Goal: Entertainment & Leisure: Browse casually

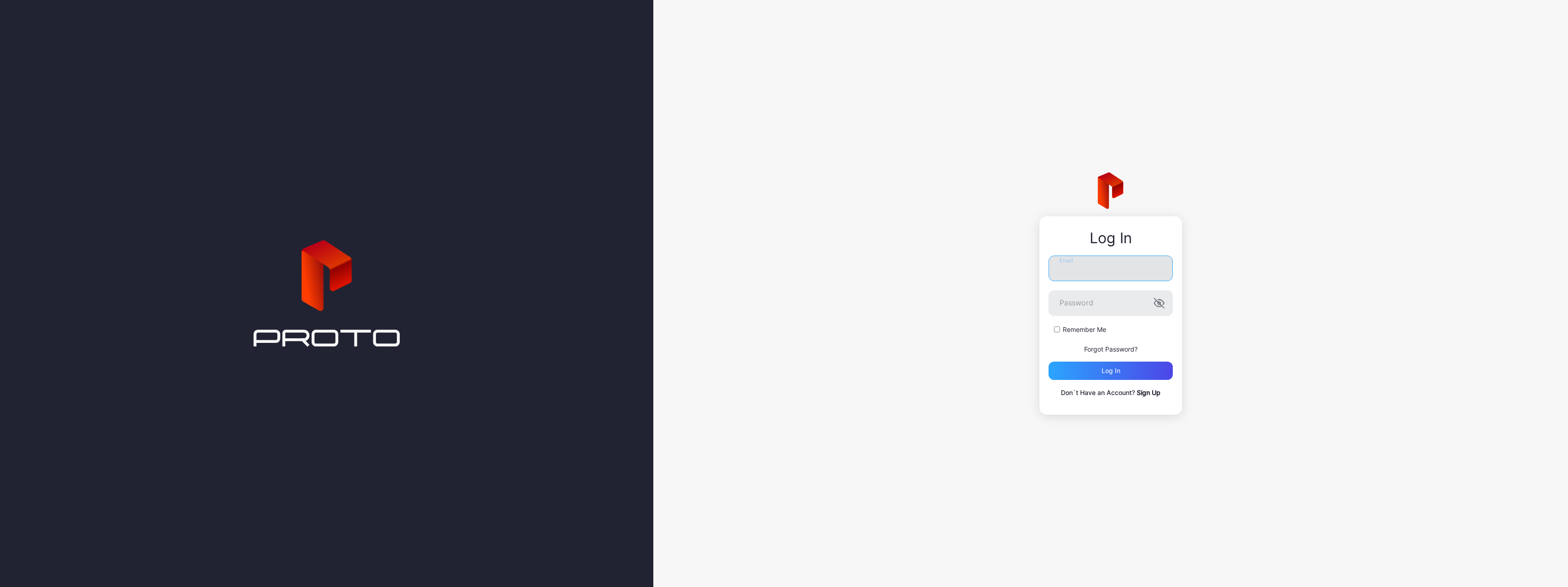
click at [1074, 279] on input "Email" at bounding box center [1111, 268] width 124 height 26
type input "*"
click at [1127, 262] on input "Email" at bounding box center [1111, 265] width 124 height 26
paste input "**********"
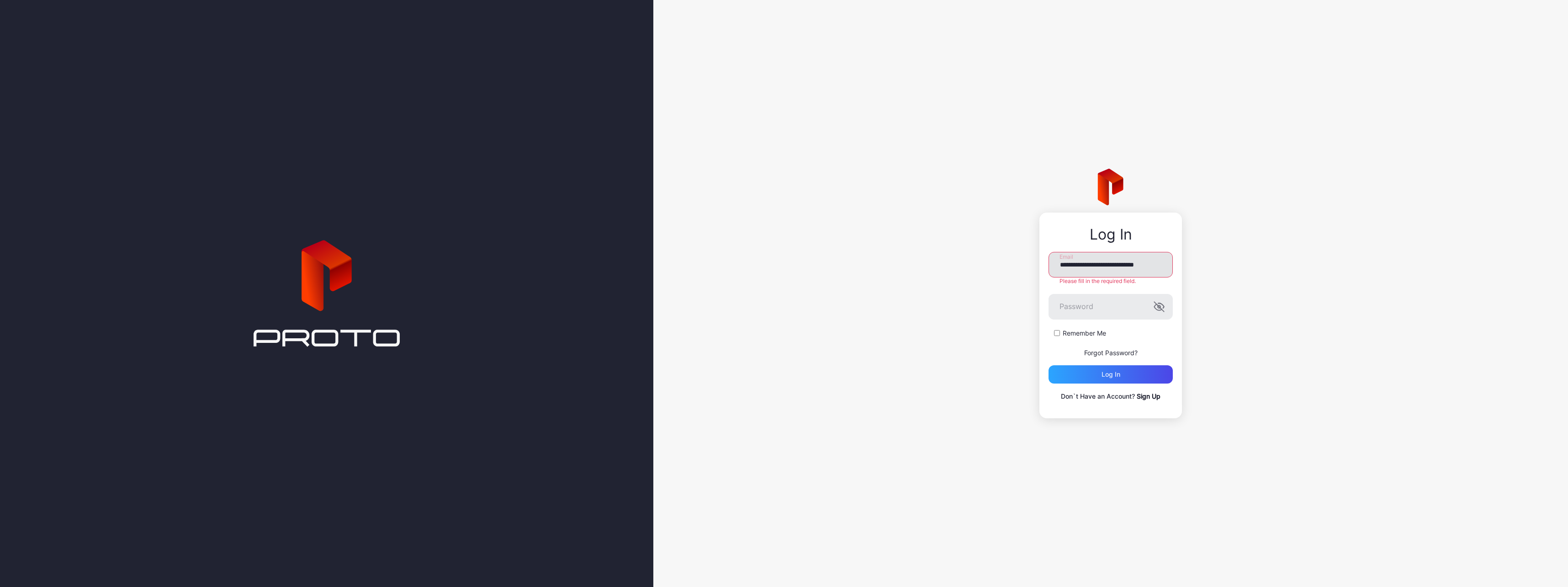
scroll to position [0, 10]
type input "**********"
click at [1059, 330] on div "Remember Me" at bounding box center [1111, 330] width 124 height 9
click at [1095, 367] on div "Log in" at bounding box center [1111, 371] width 124 height 18
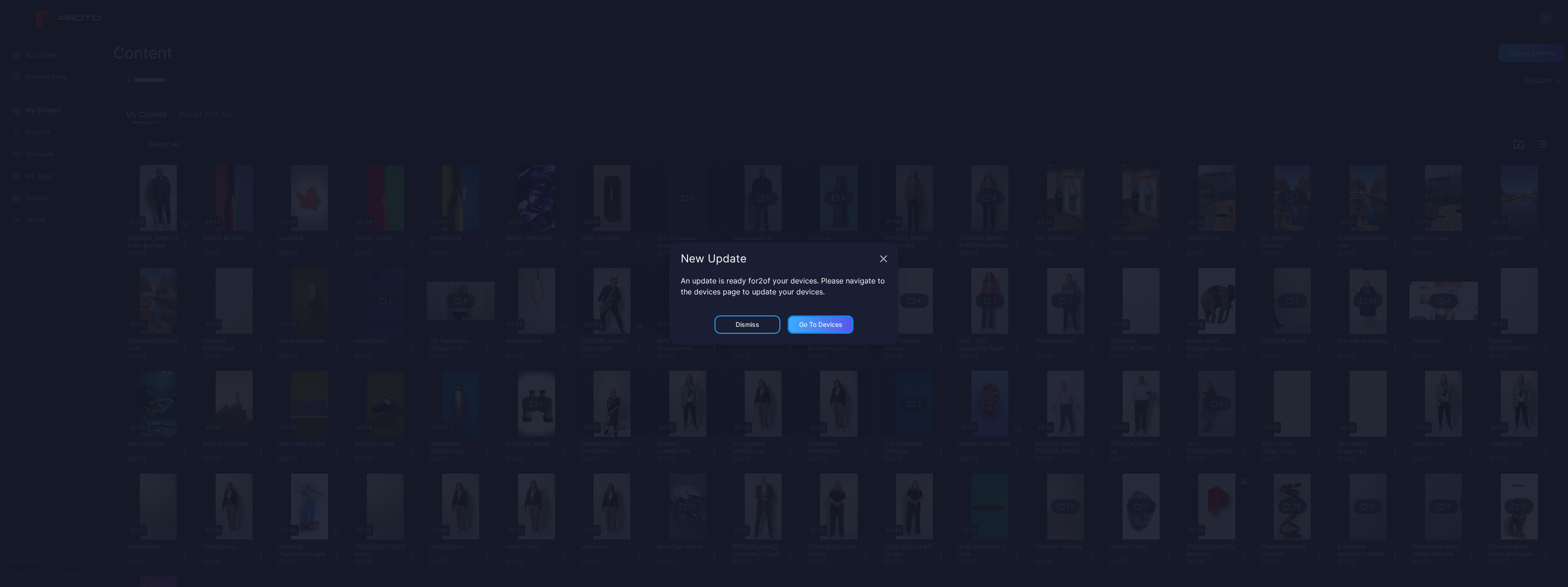
click at [824, 325] on div "Go to devices" at bounding box center [820, 325] width 43 height 7
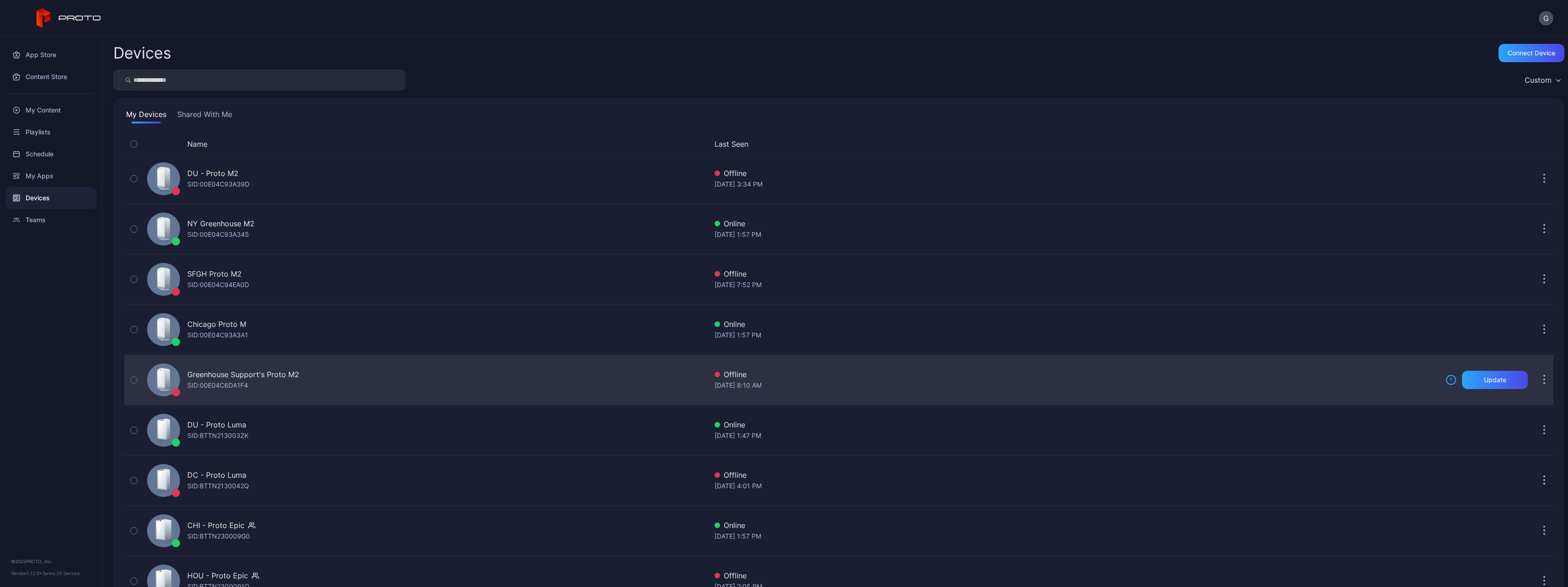
scroll to position [37, 0]
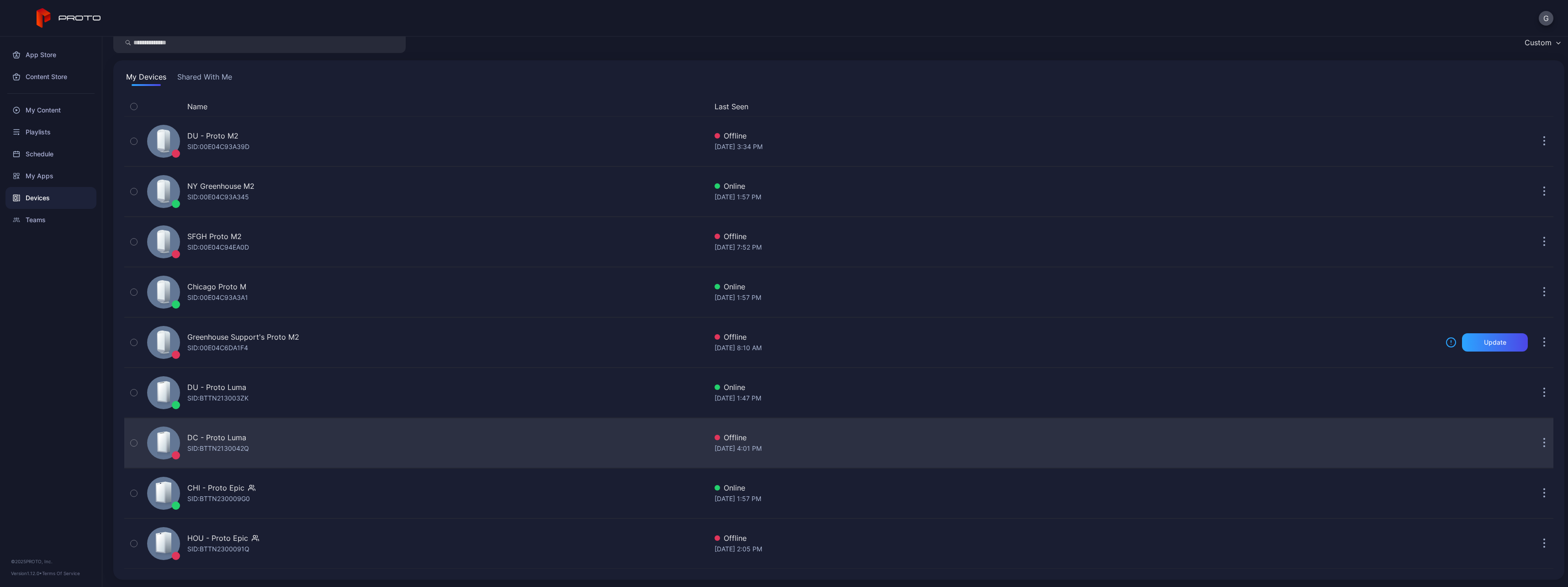
click at [358, 433] on div "DC - Proto [PERSON_NAME]: BTTN2130042Q" at bounding box center [425, 442] width 564 height 46
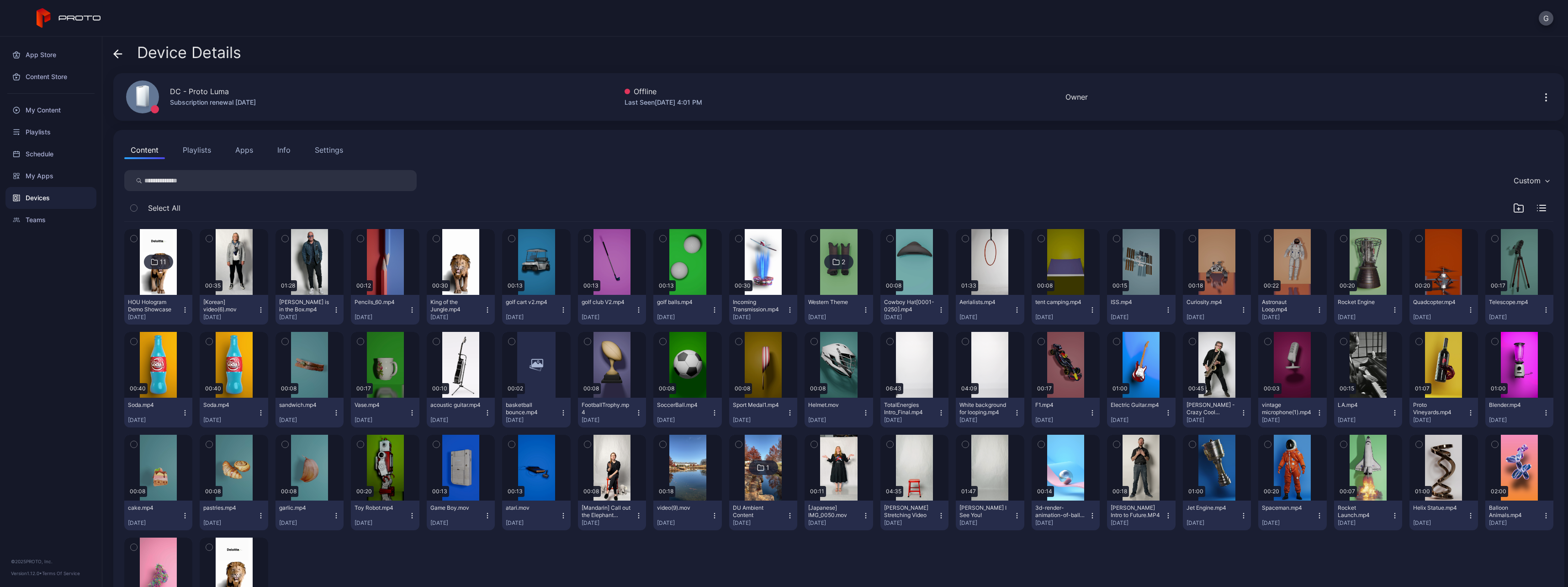
click at [196, 150] on button "Playlists" at bounding box center [196, 150] width 41 height 18
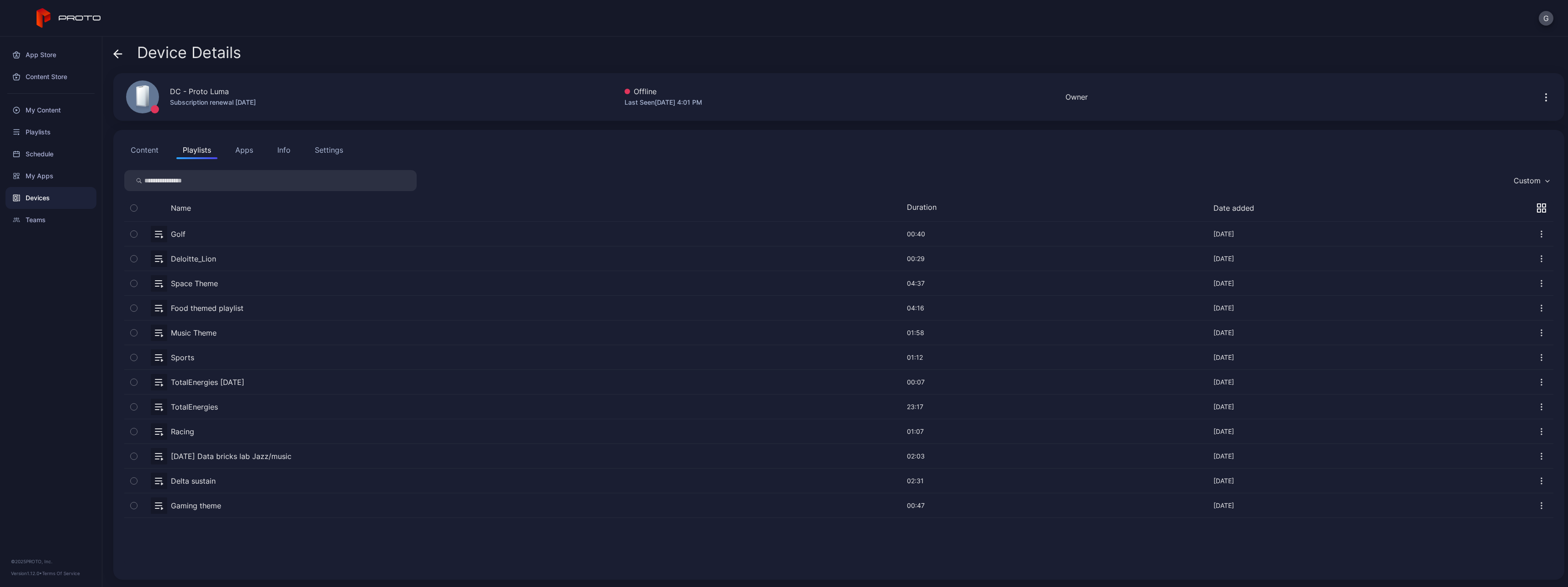
click at [146, 154] on button "Content" at bounding box center [145, 150] width 41 height 18
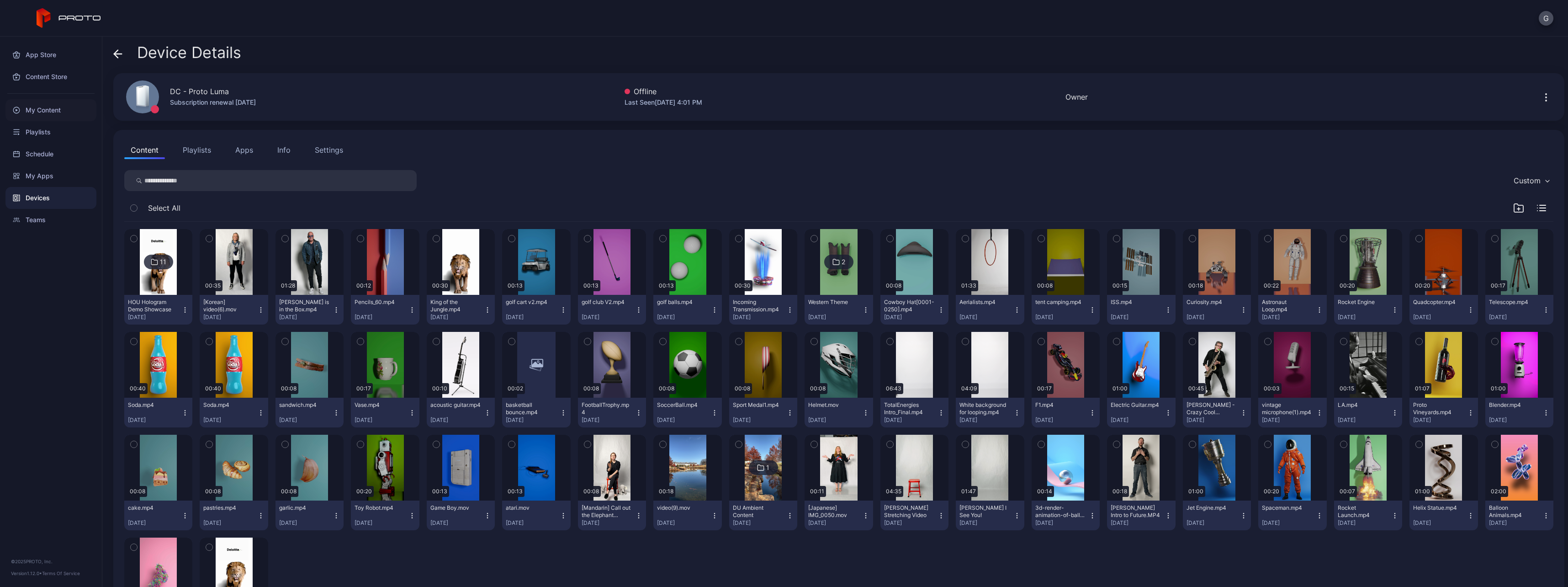
click at [69, 110] on div "My Content" at bounding box center [51, 110] width 91 height 22
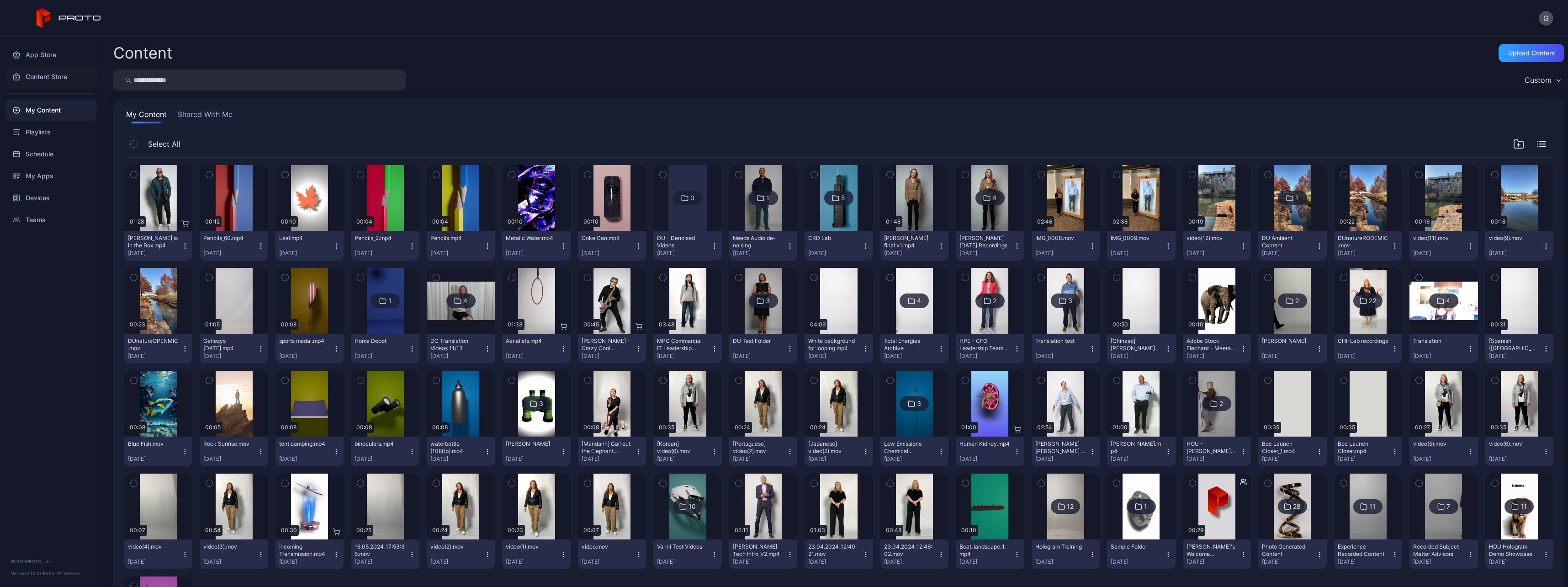
click at [69, 74] on div "Content Store" at bounding box center [51, 77] width 91 height 22
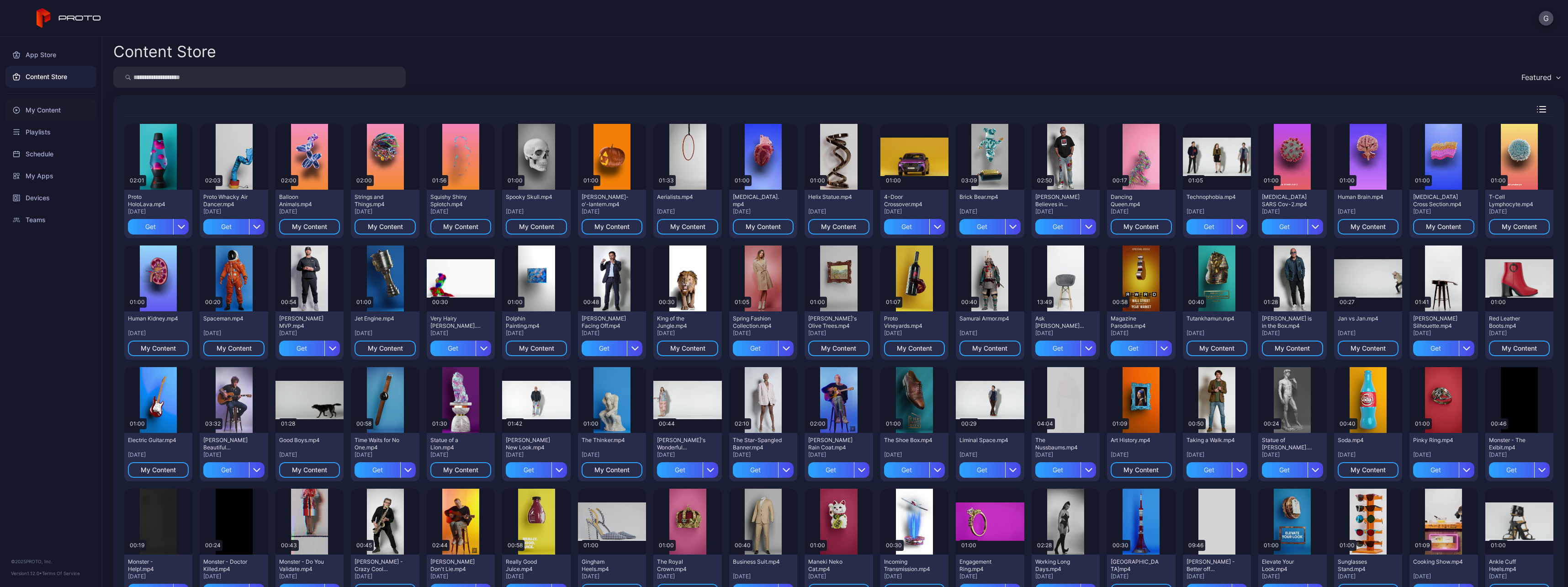
click at [57, 116] on div "My Content" at bounding box center [51, 110] width 91 height 22
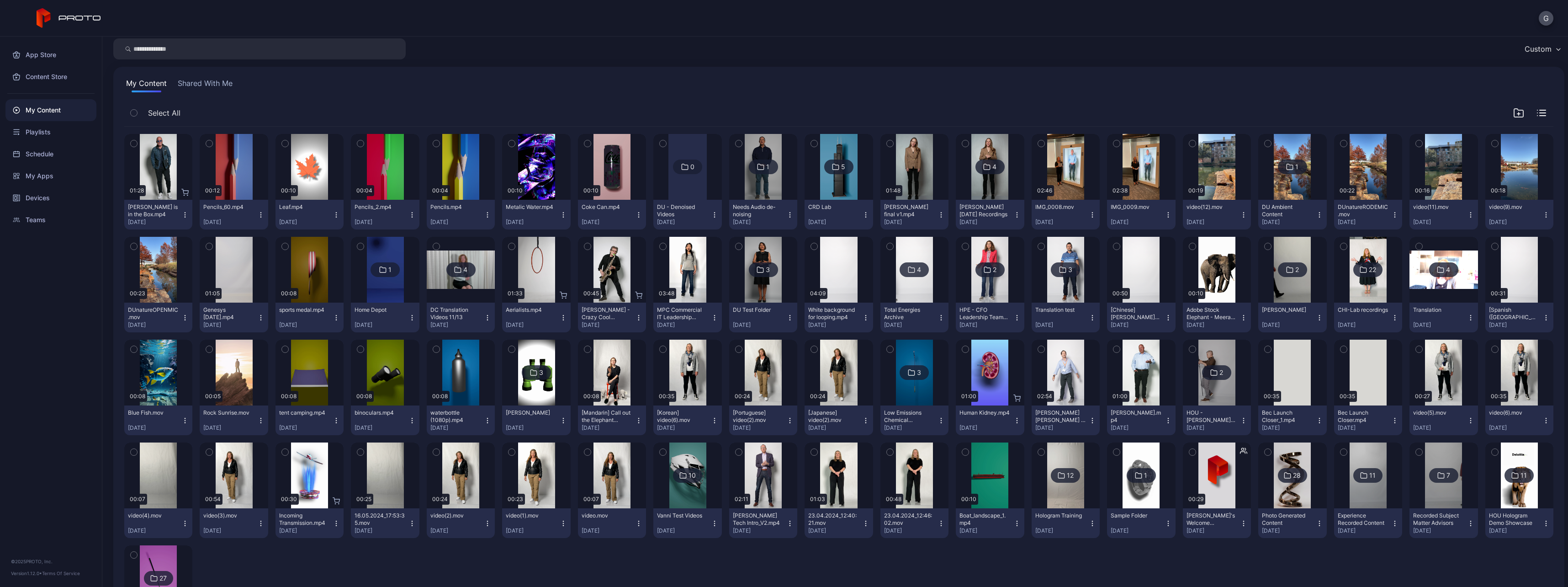
scroll to position [46, 0]
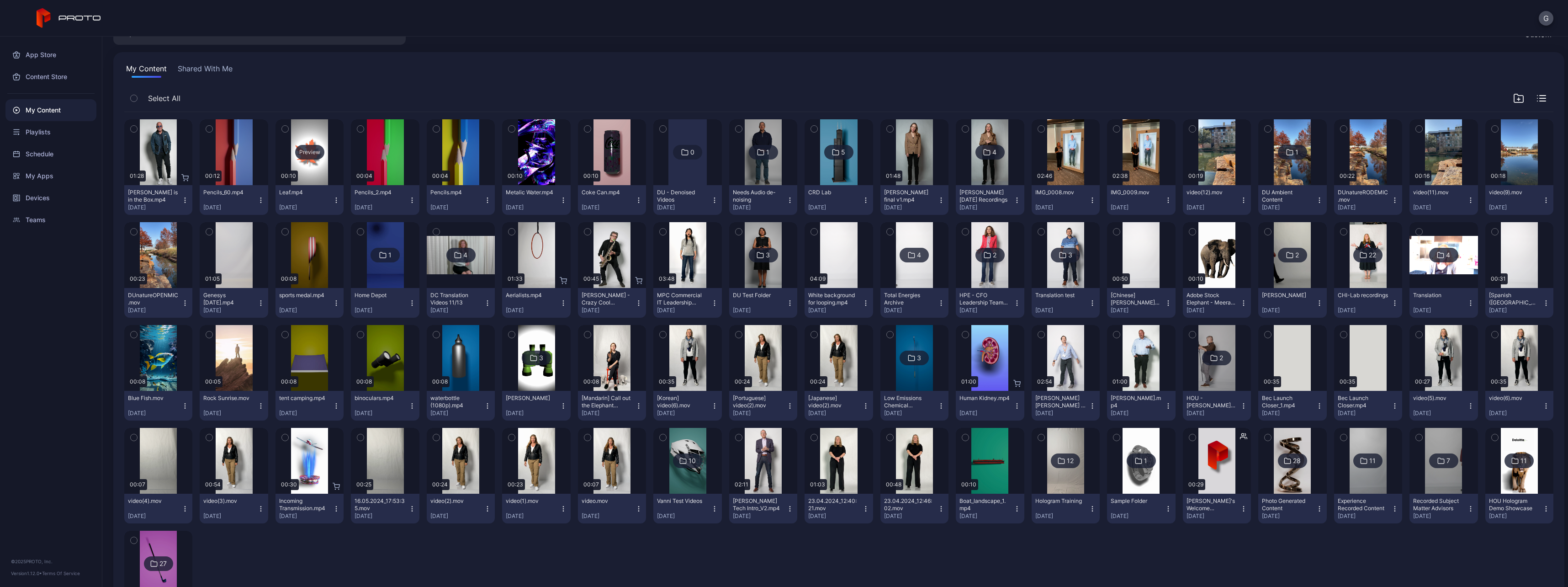
click at [312, 168] on div "Preview" at bounding box center [310, 153] width 68 height 66
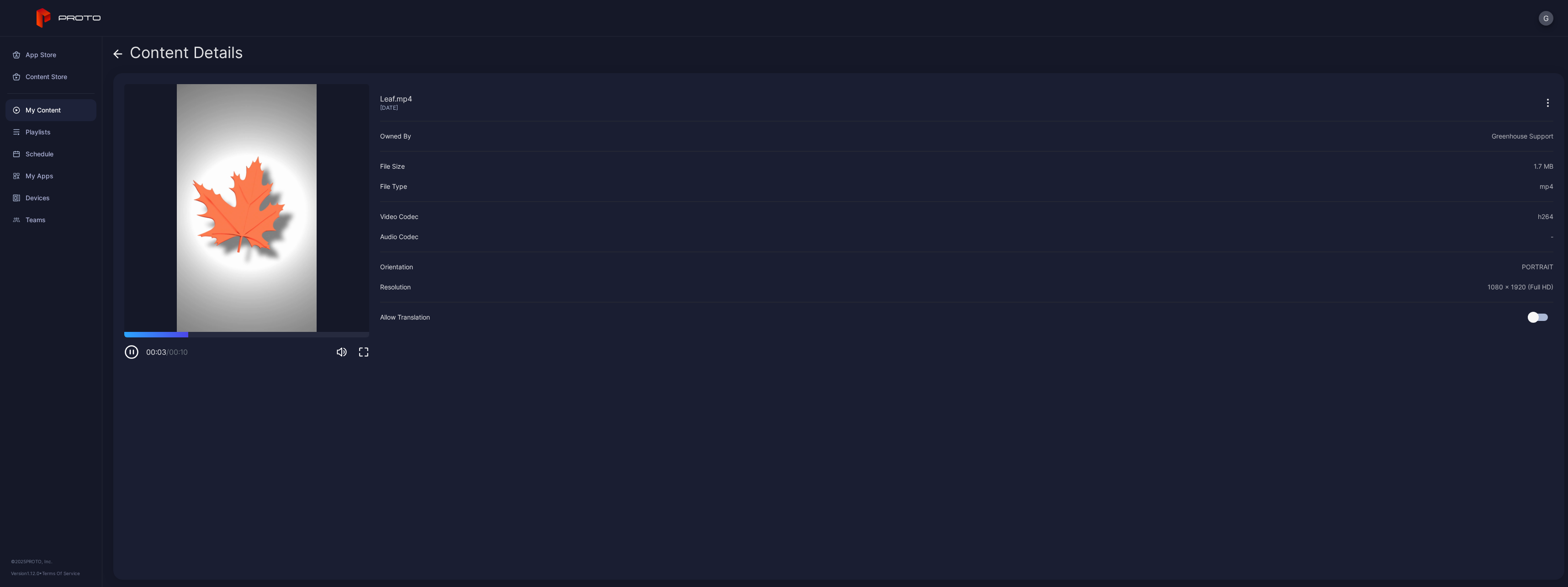
click at [112, 55] on div "Content Details Leaf.mp4 [DATE] Sorry, your browser doesn‘t support embedded vi…" at bounding box center [835, 312] width 1466 height 550
click at [118, 53] on icon at bounding box center [118, 54] width 9 height 9
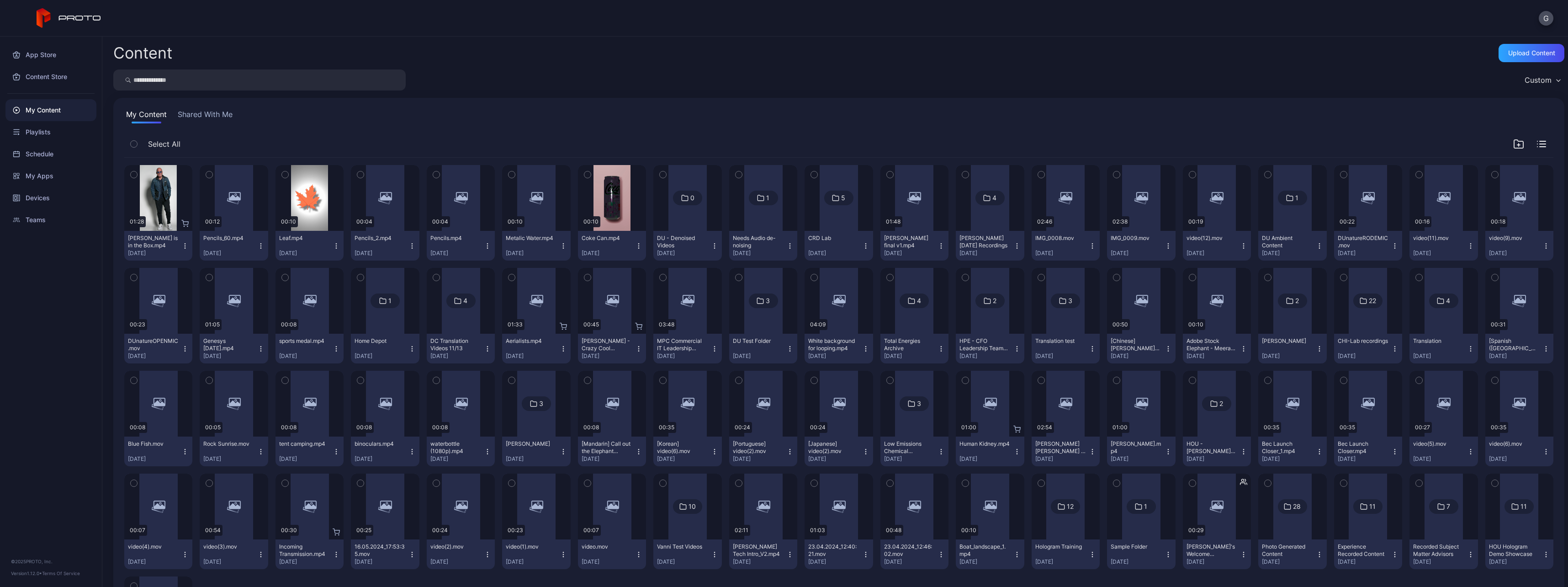
scroll to position [46, 0]
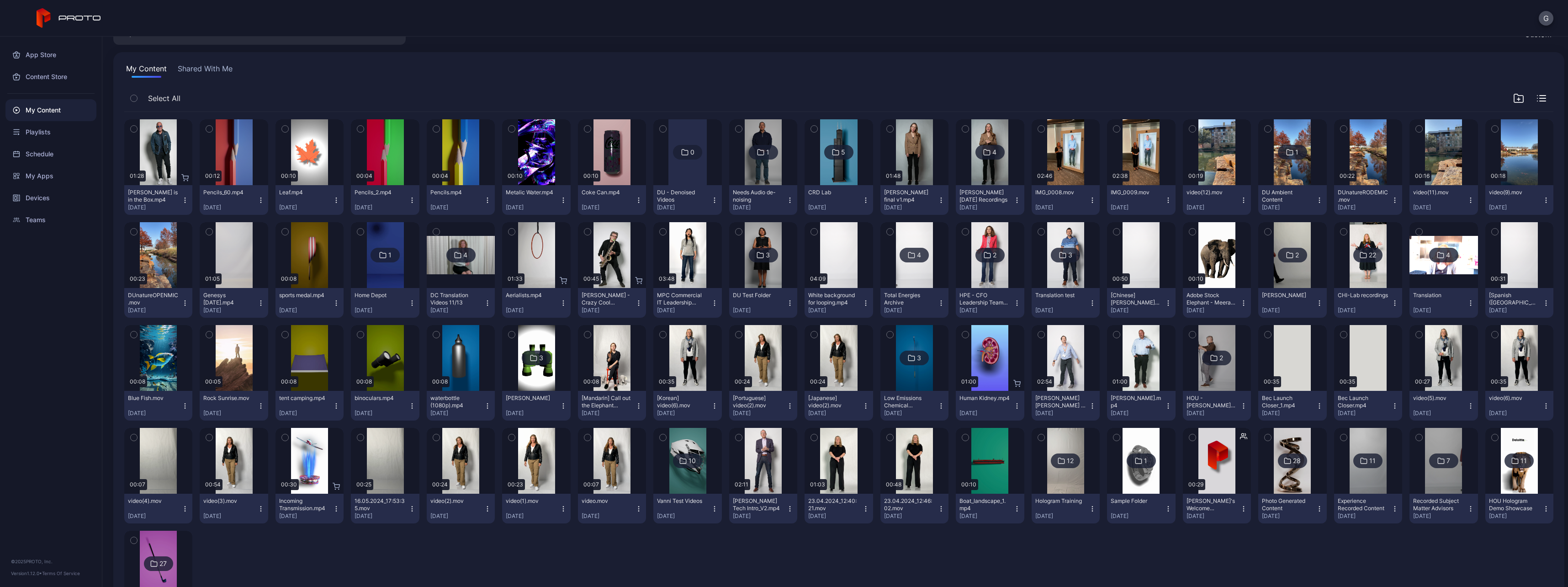
click at [417, 163] on div "Preview 01:28 [PERSON_NAME] is in the Box.mp4 [DATE] Preview 00:12 Pencils_60.m…" at bounding box center [839, 373] width 1429 height 522
click at [396, 164] on div "Preview" at bounding box center [385, 153] width 68 height 66
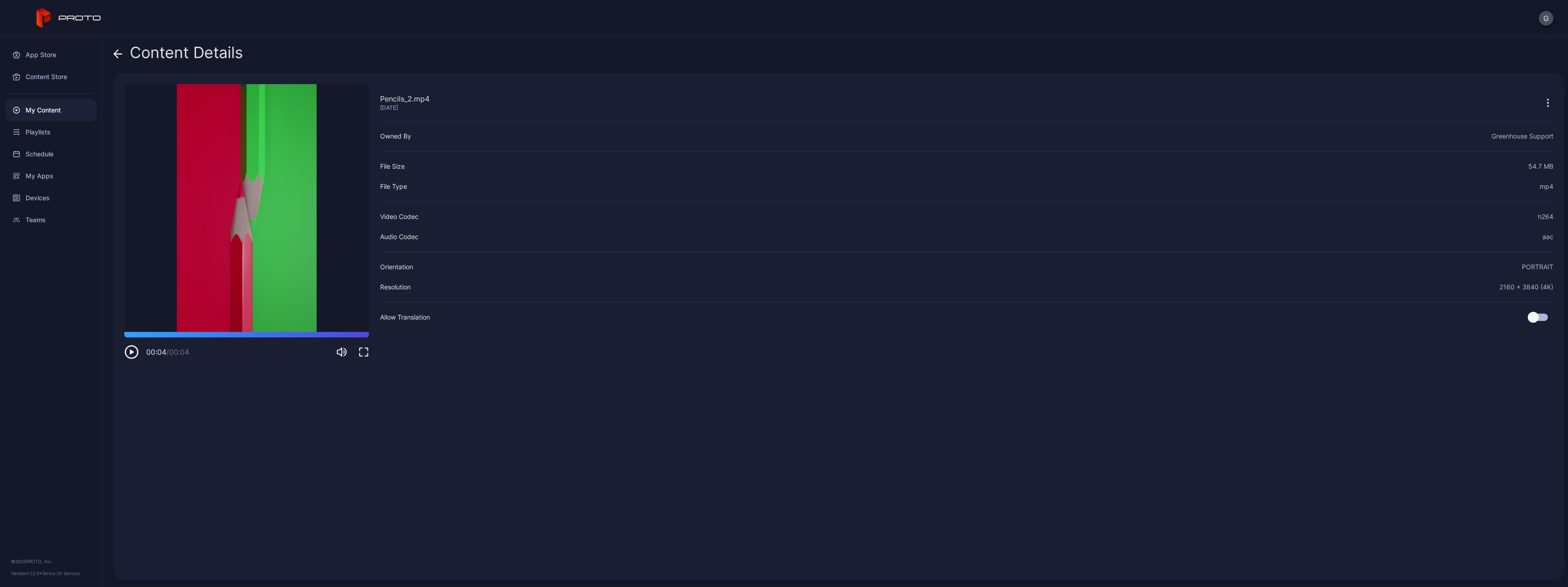
click at [116, 52] on icon at bounding box center [116, 54] width 4 height 8
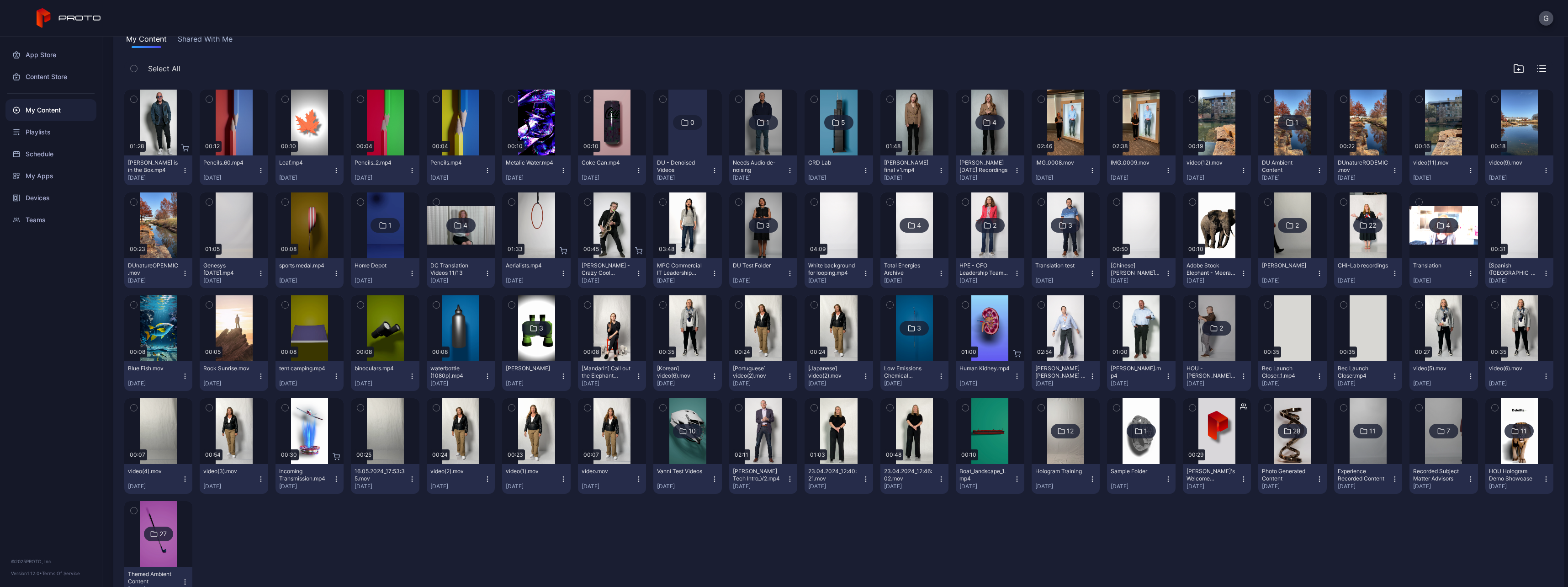
scroll to position [92, 0]
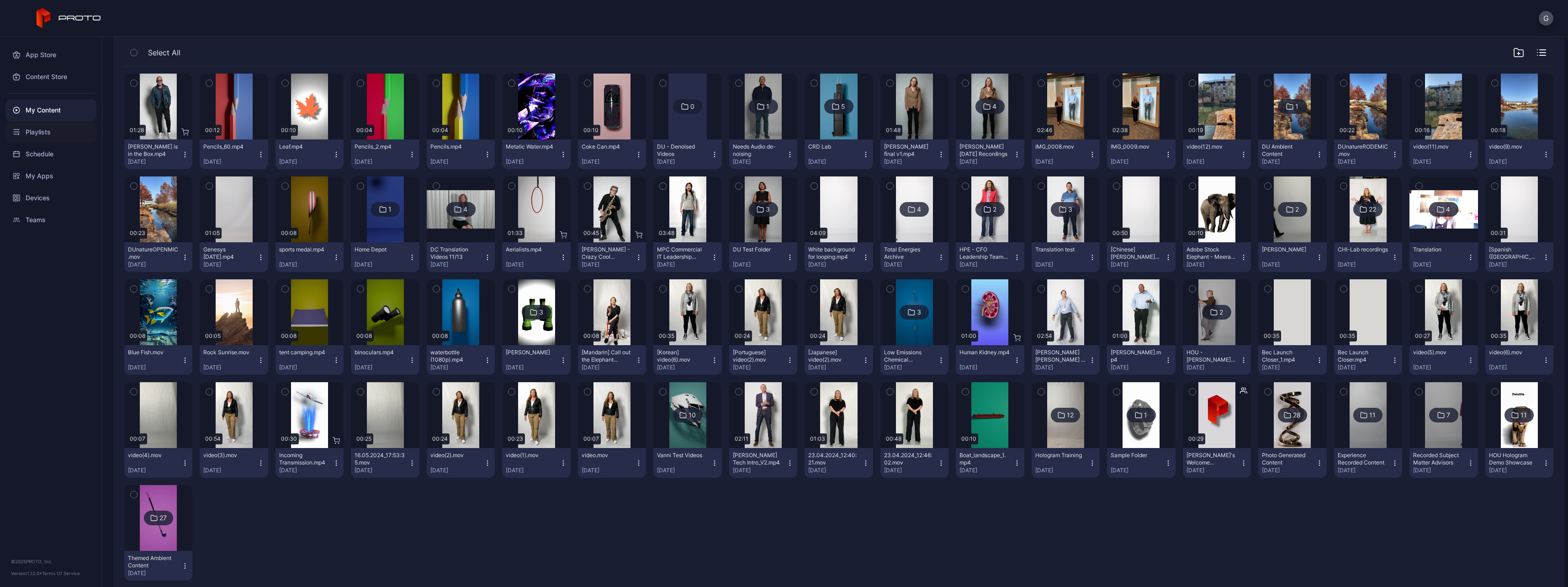
click at [42, 141] on div "Playlists" at bounding box center [51, 132] width 91 height 22
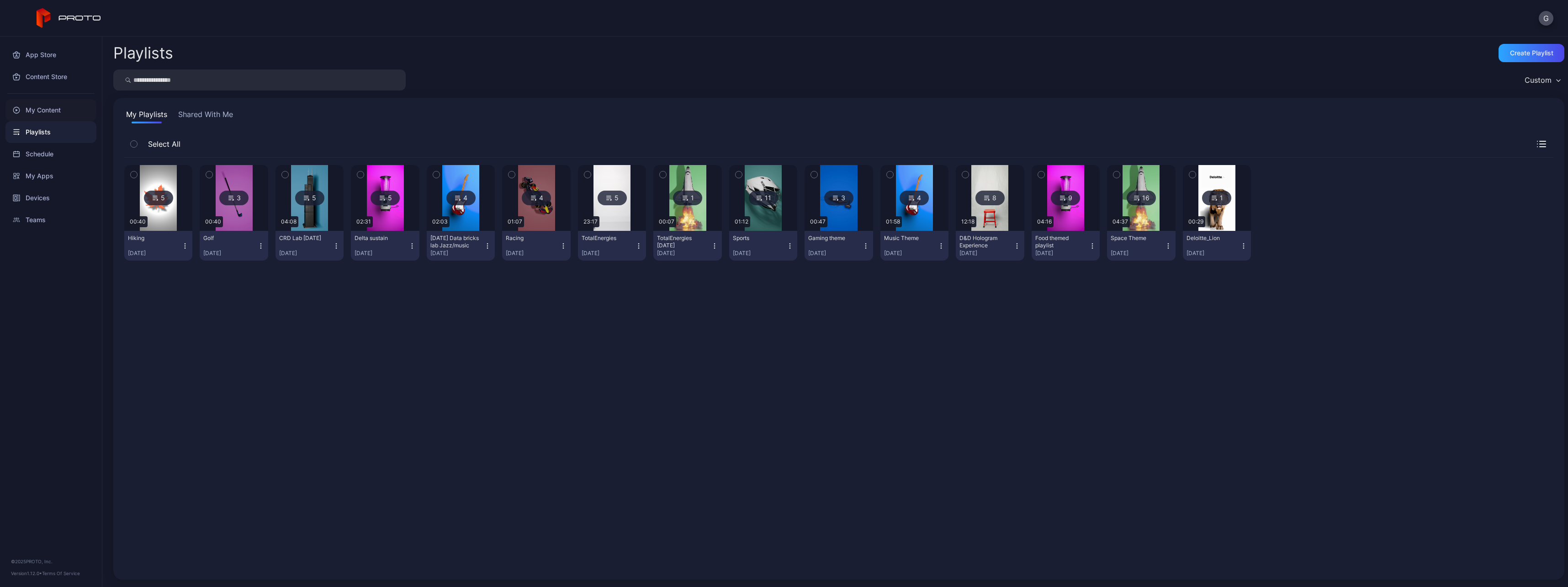
click at [59, 116] on div "My Content" at bounding box center [51, 110] width 91 height 22
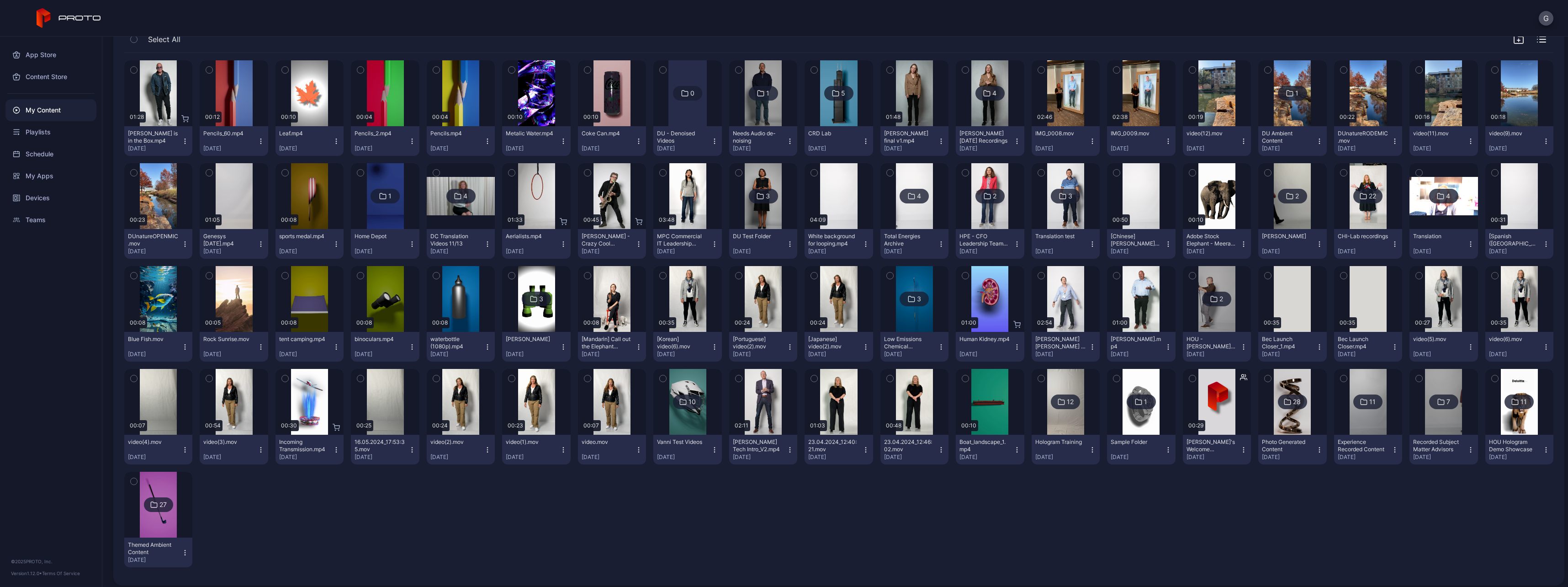
scroll to position [110, 0]
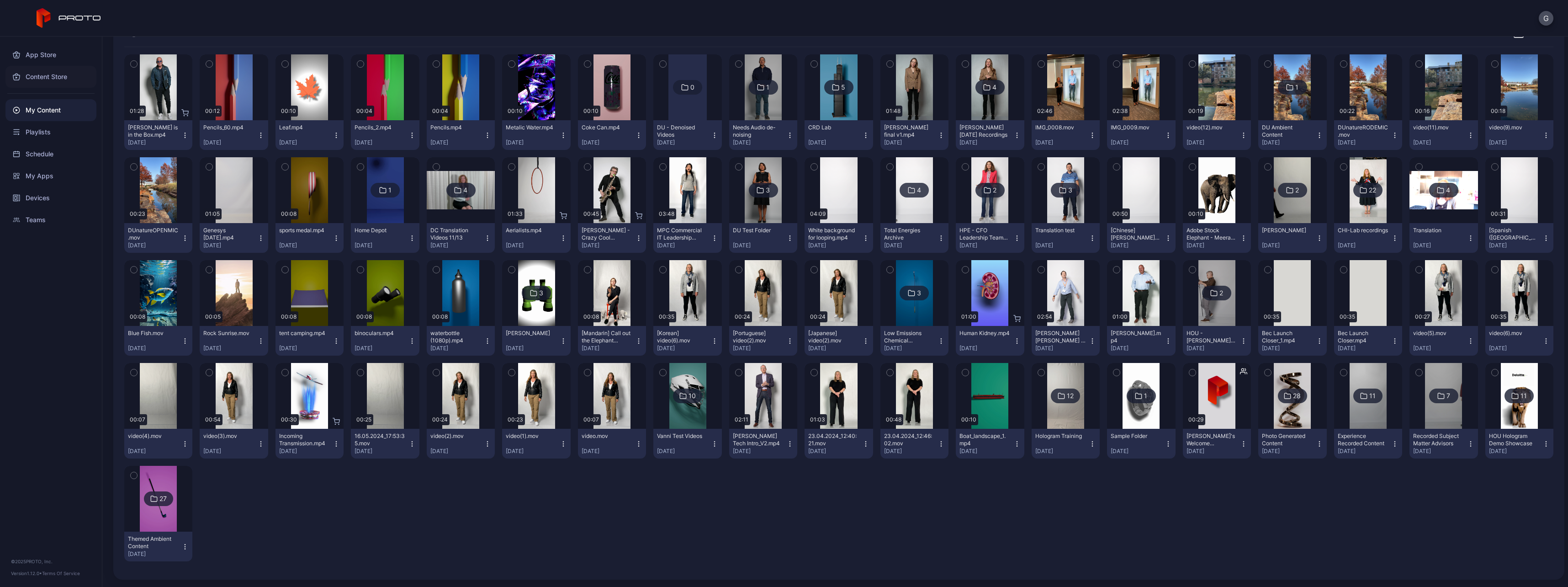
click at [79, 81] on div "Content Store" at bounding box center [51, 77] width 91 height 22
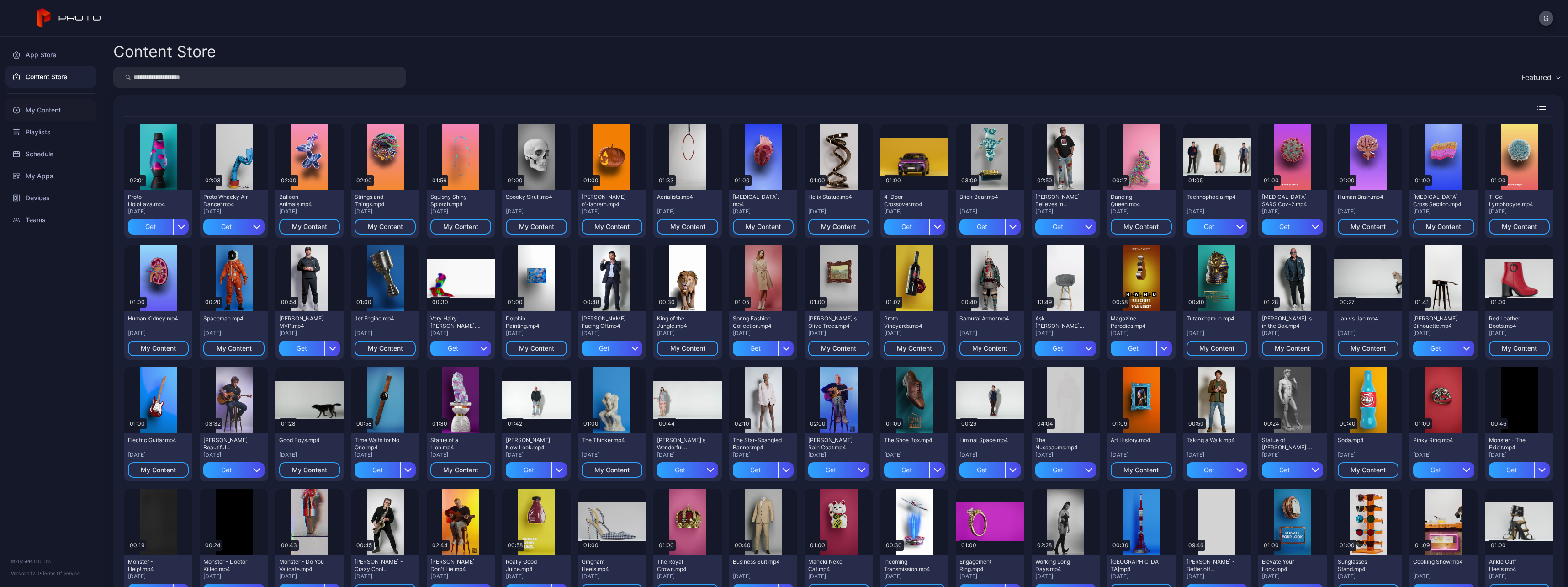
click at [35, 115] on div "My Content" at bounding box center [51, 110] width 91 height 22
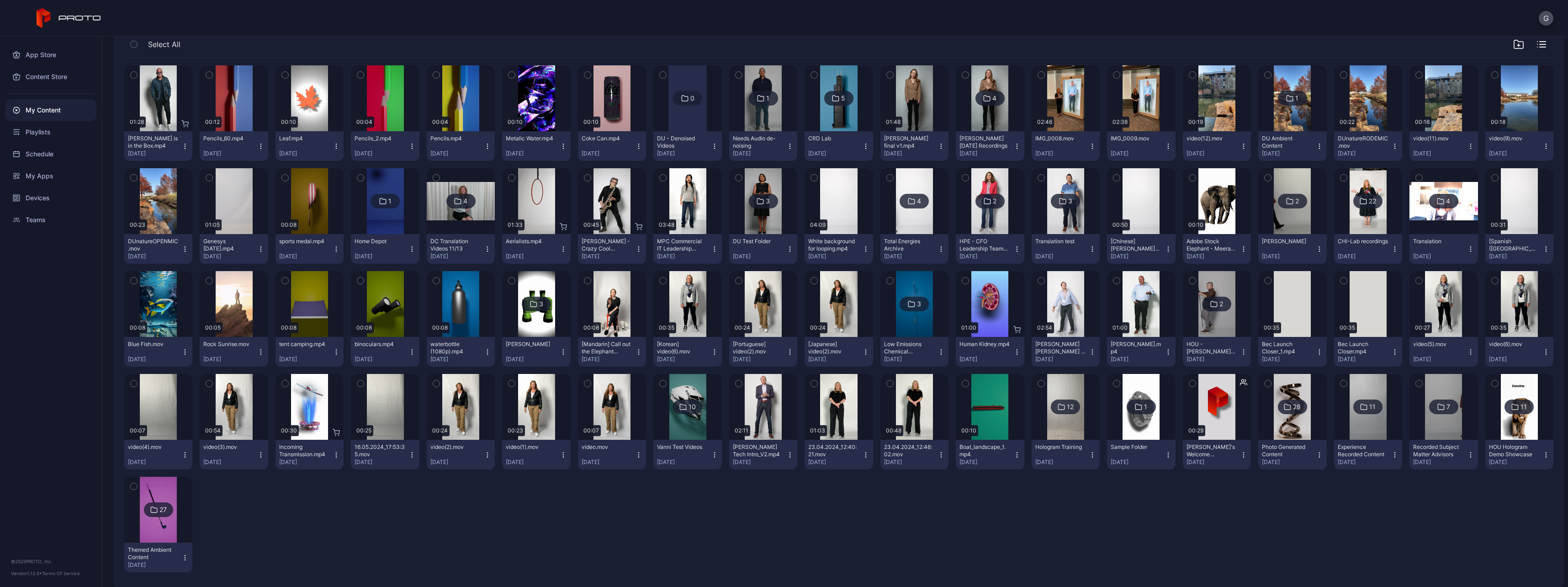
scroll to position [110, 0]
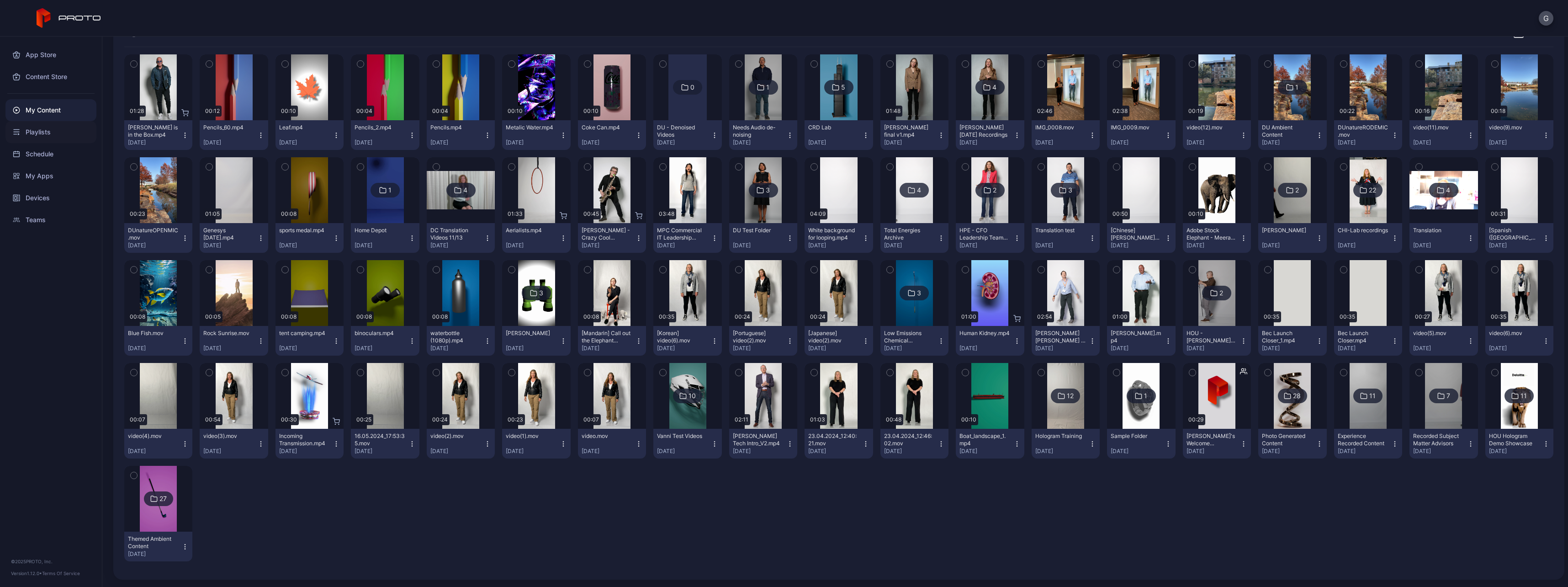
click at [55, 136] on div "Playlists" at bounding box center [51, 132] width 91 height 22
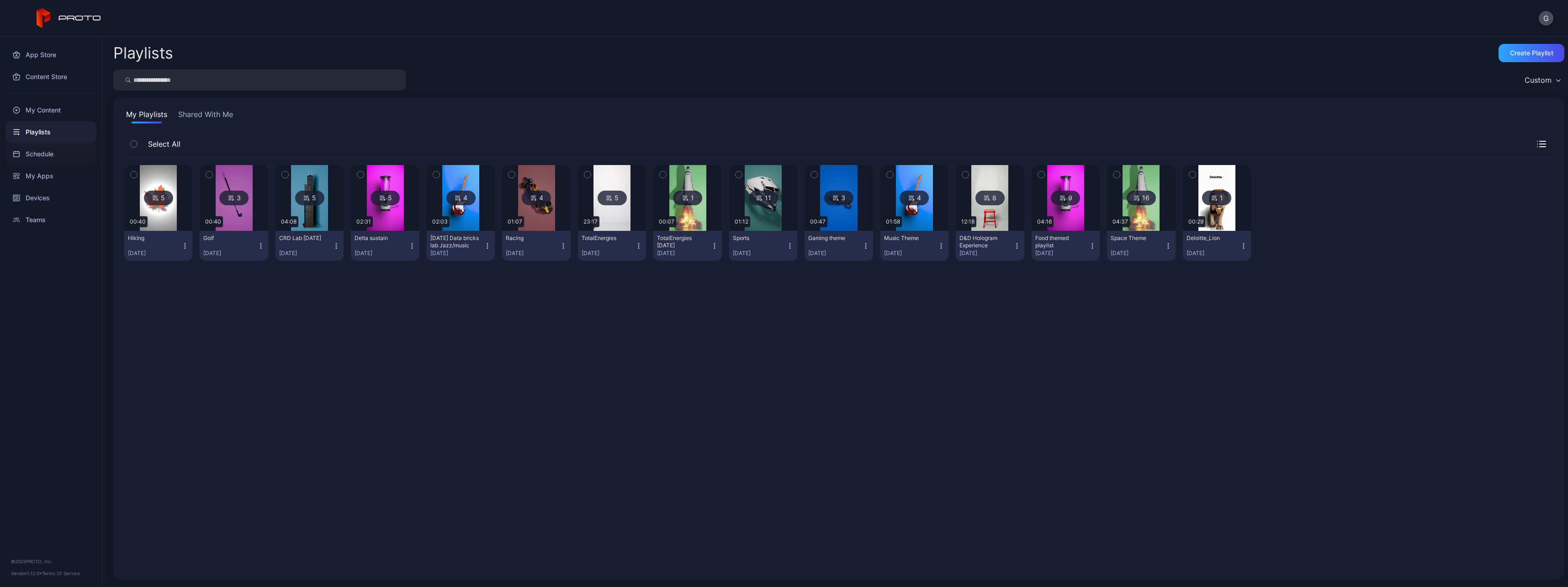
click at [57, 150] on div "Schedule" at bounding box center [51, 154] width 91 height 22
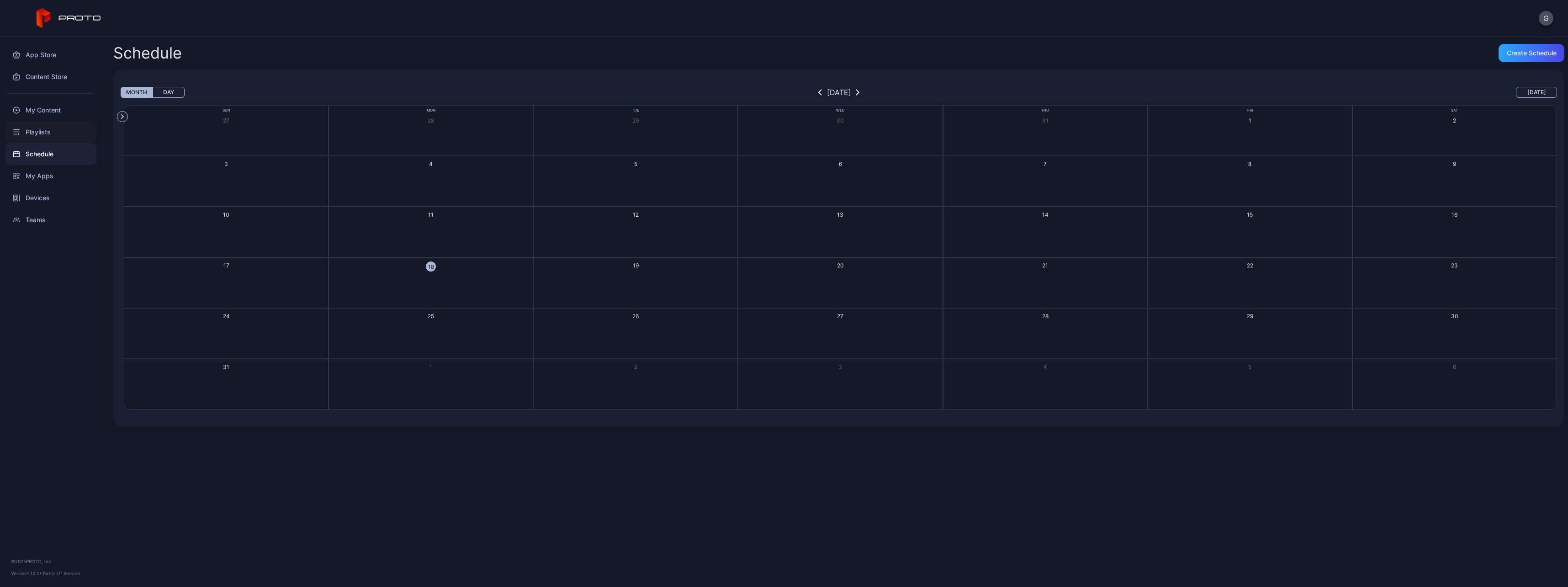
click at [59, 132] on div "Playlists" at bounding box center [51, 132] width 91 height 22
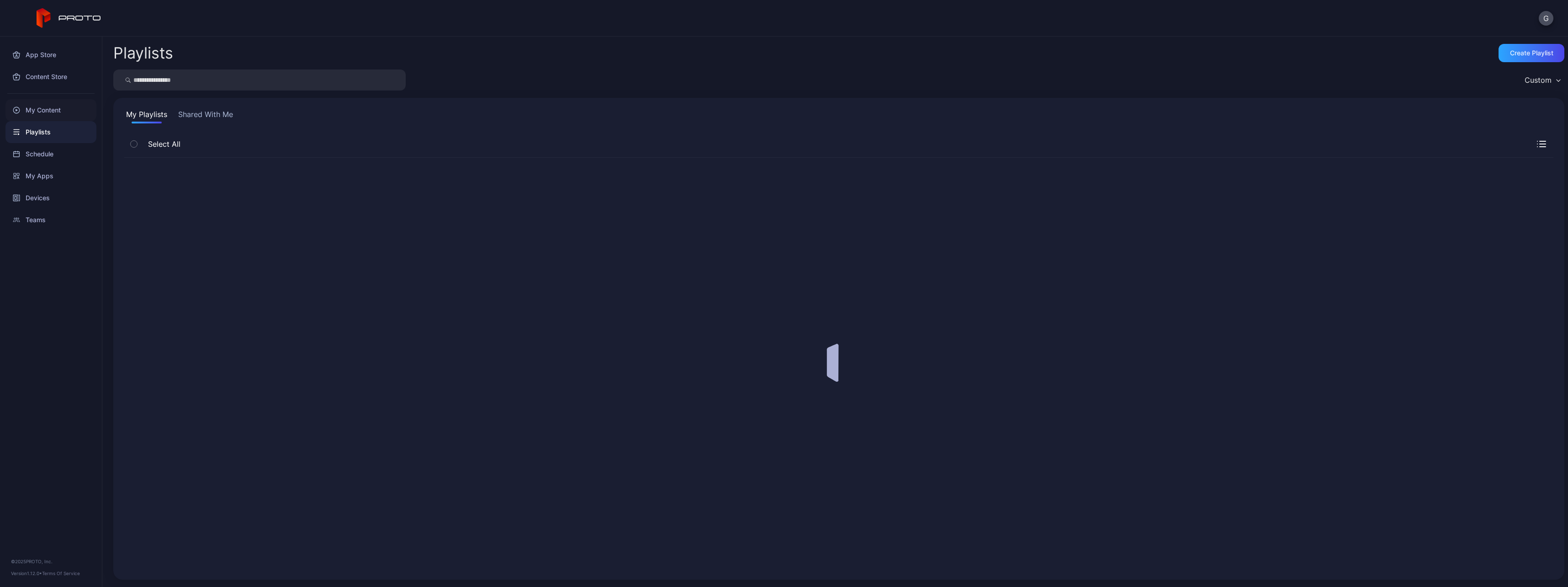
click at [56, 109] on div "My Content" at bounding box center [51, 110] width 91 height 22
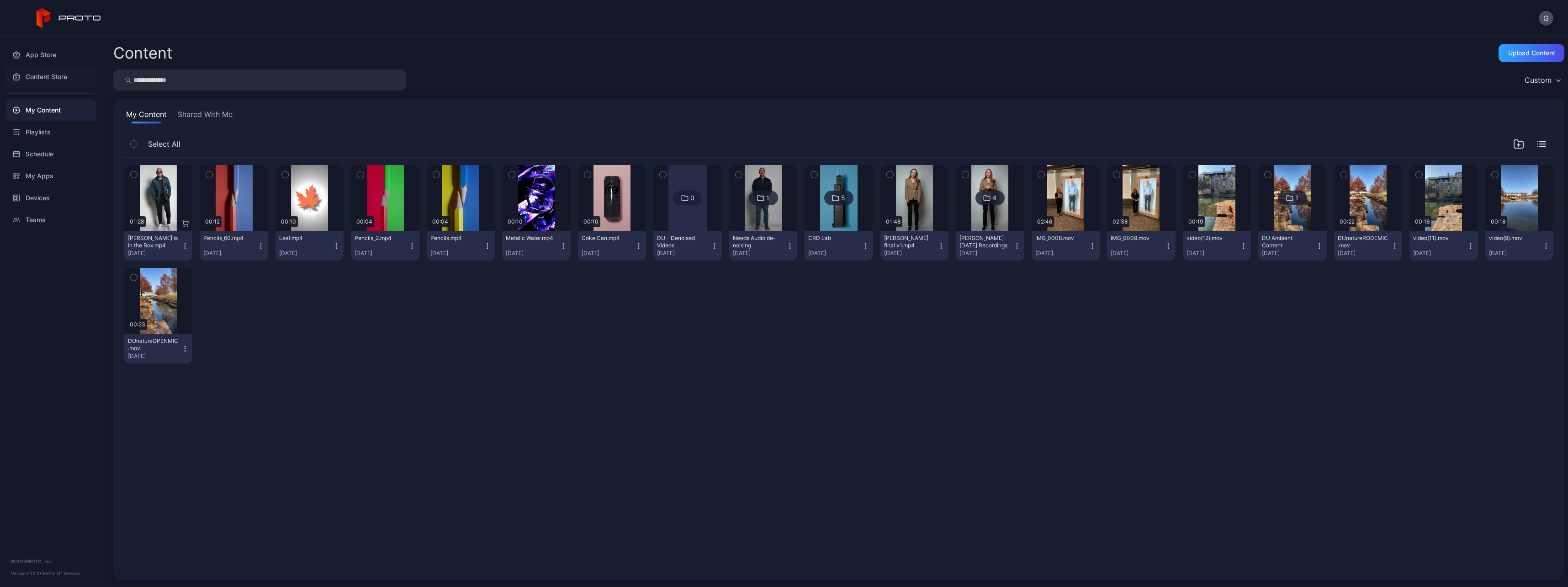
click at [44, 83] on div "Content Store" at bounding box center [51, 77] width 91 height 22
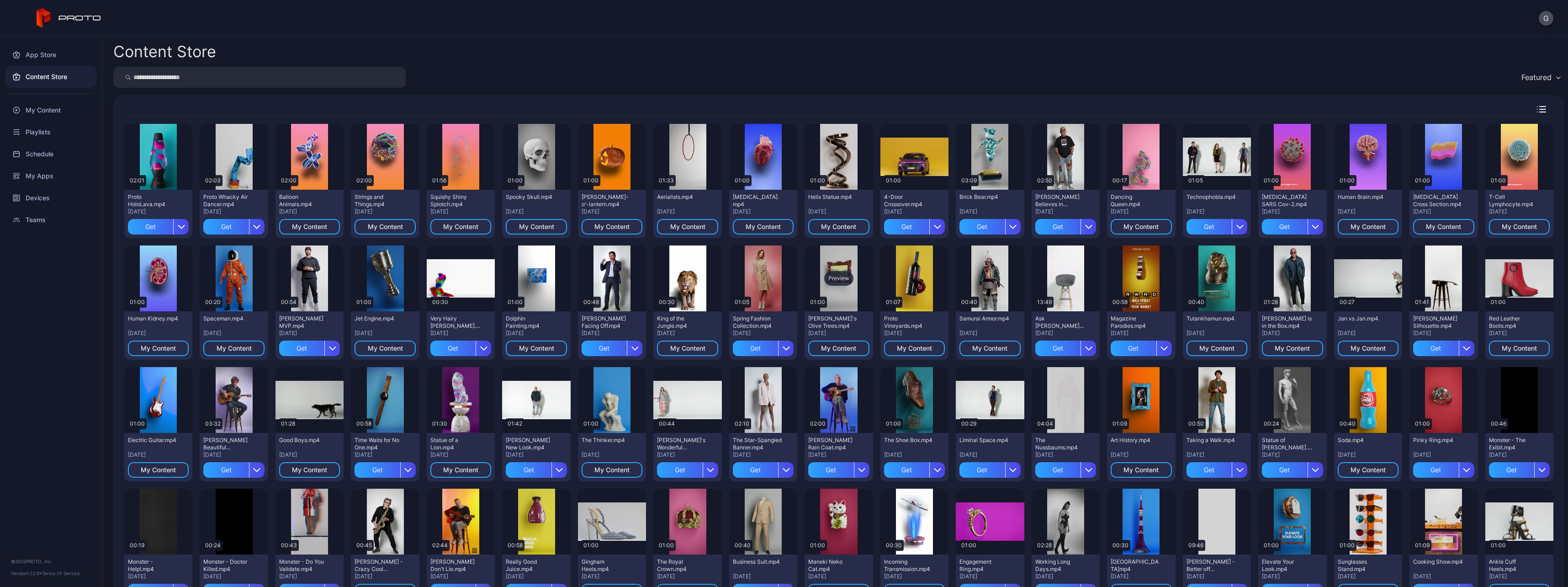
click at [839, 279] on div "Preview" at bounding box center [839, 278] width 29 height 15
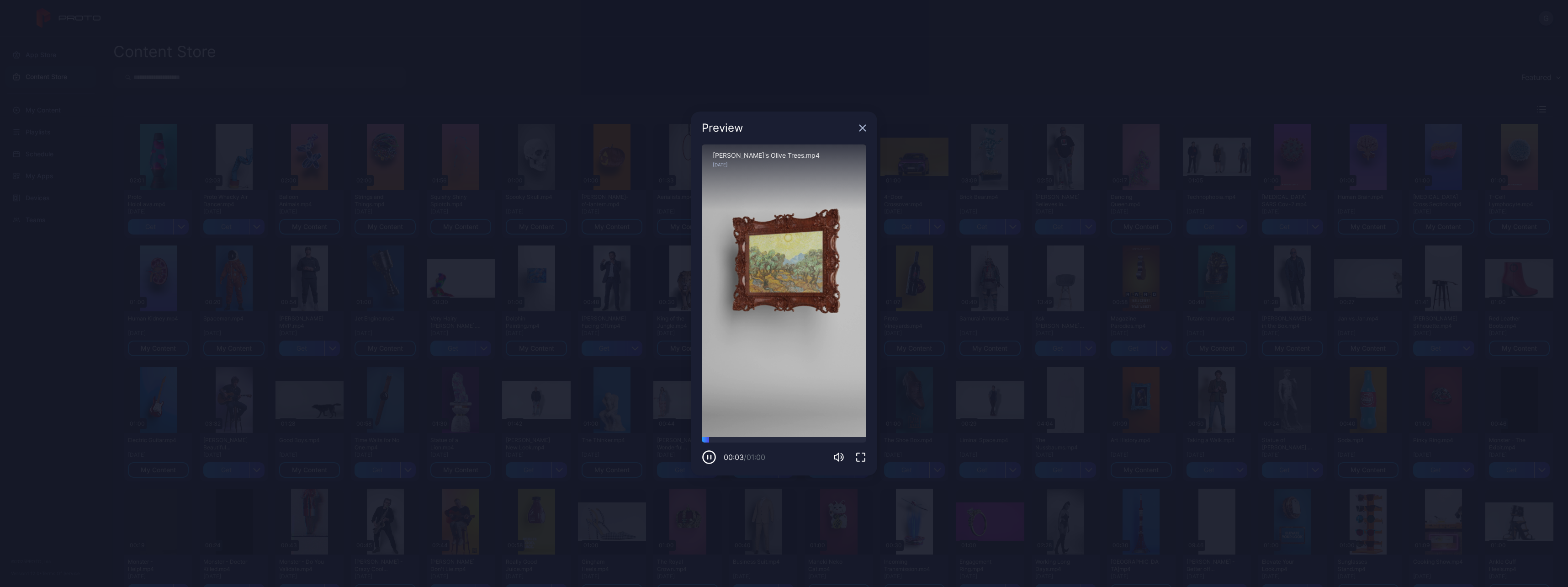
click at [857, 128] on div "Preview" at bounding box center [784, 128] width 187 height 33
click at [862, 125] on icon "button" at bounding box center [862, 128] width 7 height 7
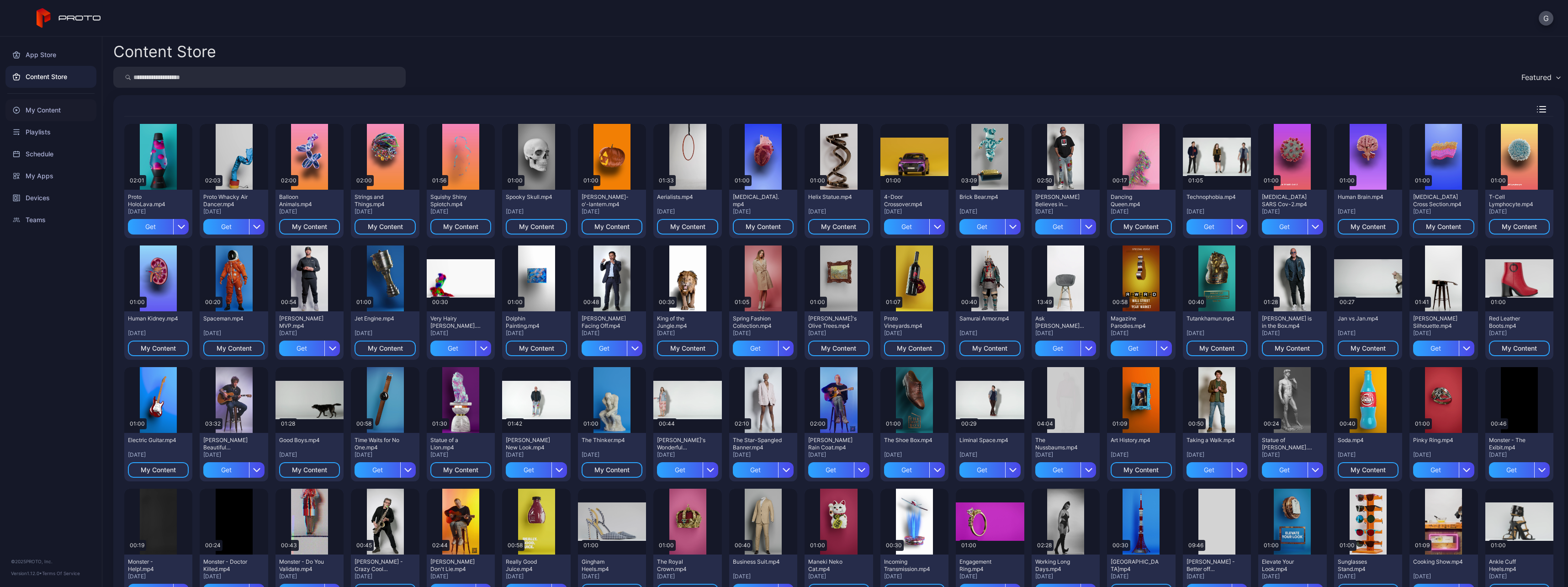
click at [45, 112] on div "My Content" at bounding box center [51, 110] width 91 height 22
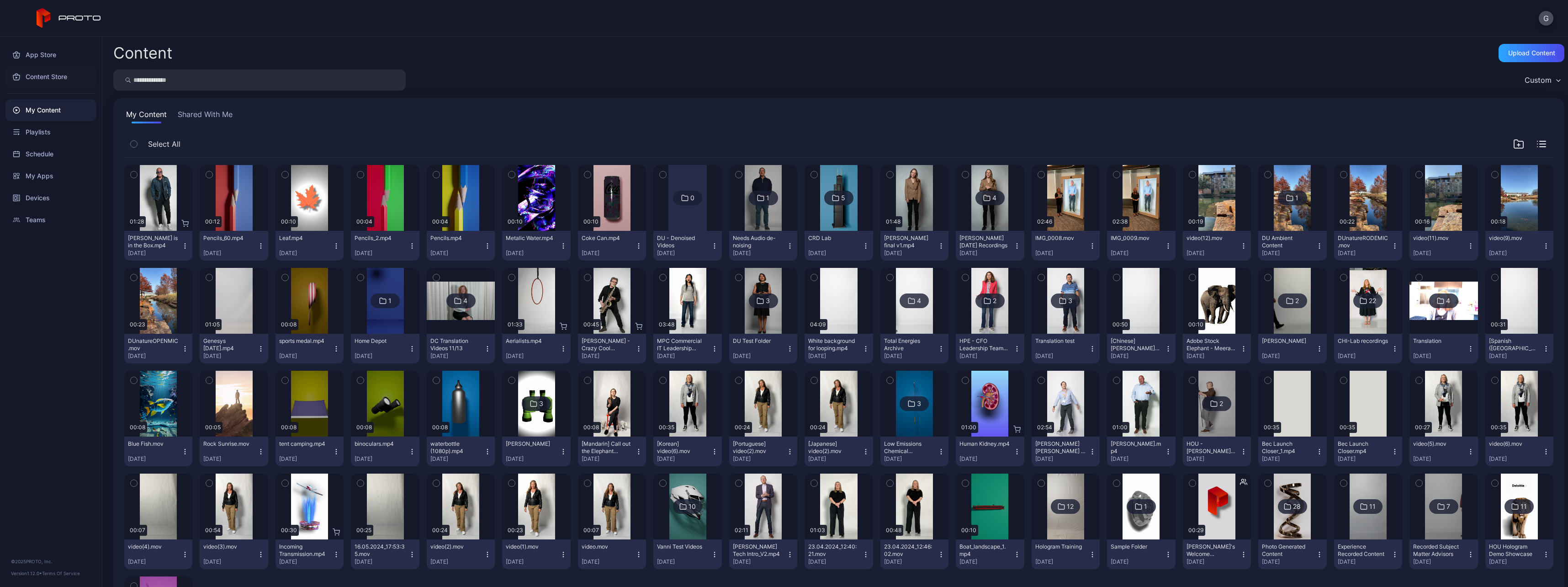
click at [37, 79] on div "Content Store" at bounding box center [51, 77] width 91 height 22
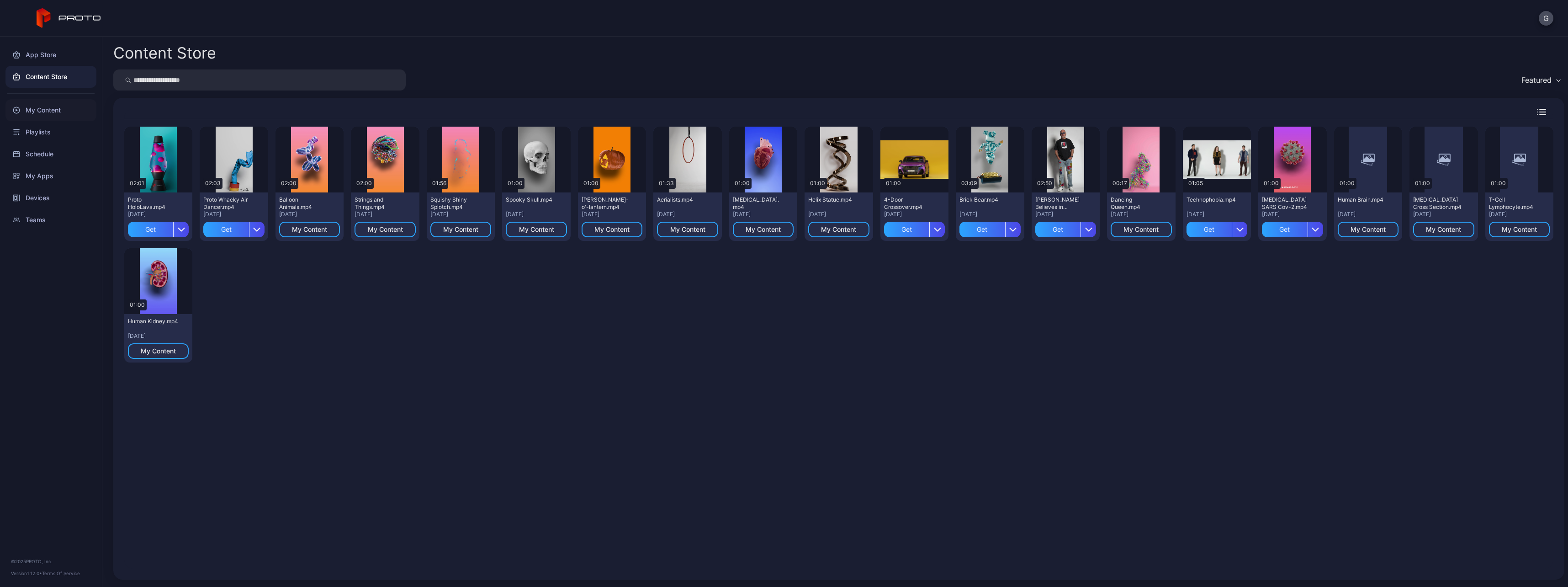
click at [43, 105] on div "My Content" at bounding box center [51, 110] width 91 height 22
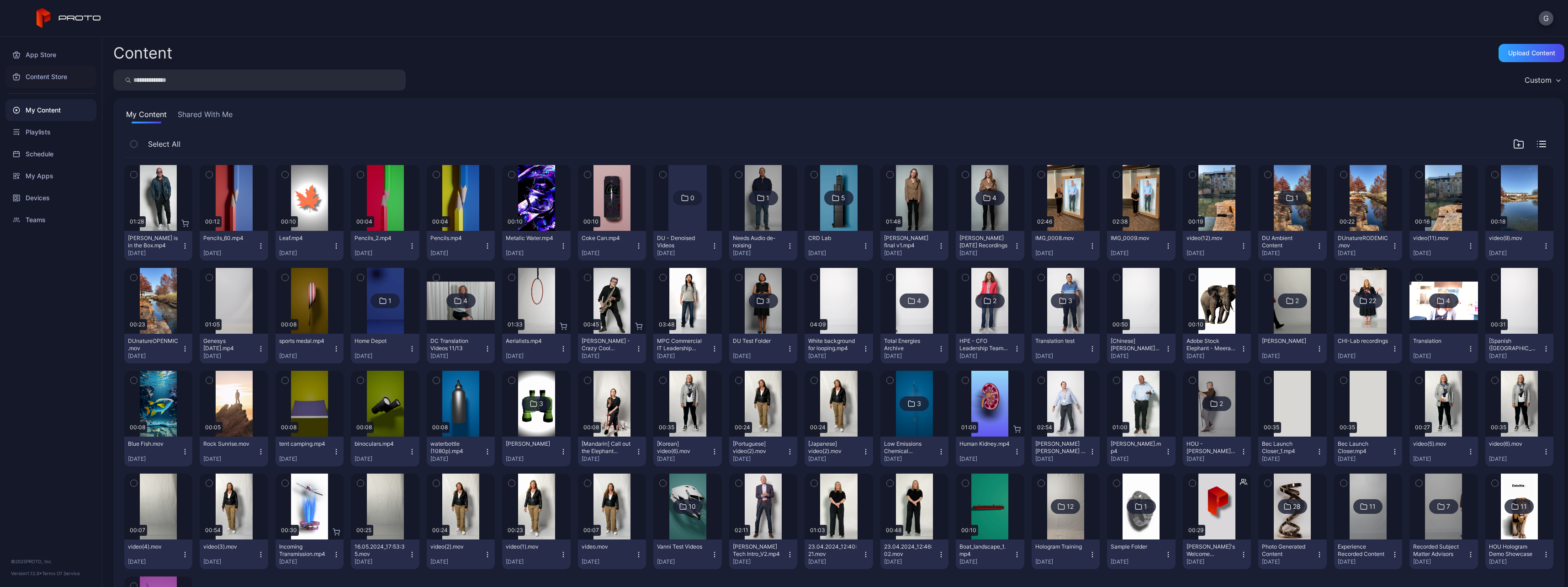
click at [38, 85] on div "Content Store" at bounding box center [51, 77] width 91 height 22
